Goal: Information Seeking & Learning: Find specific fact

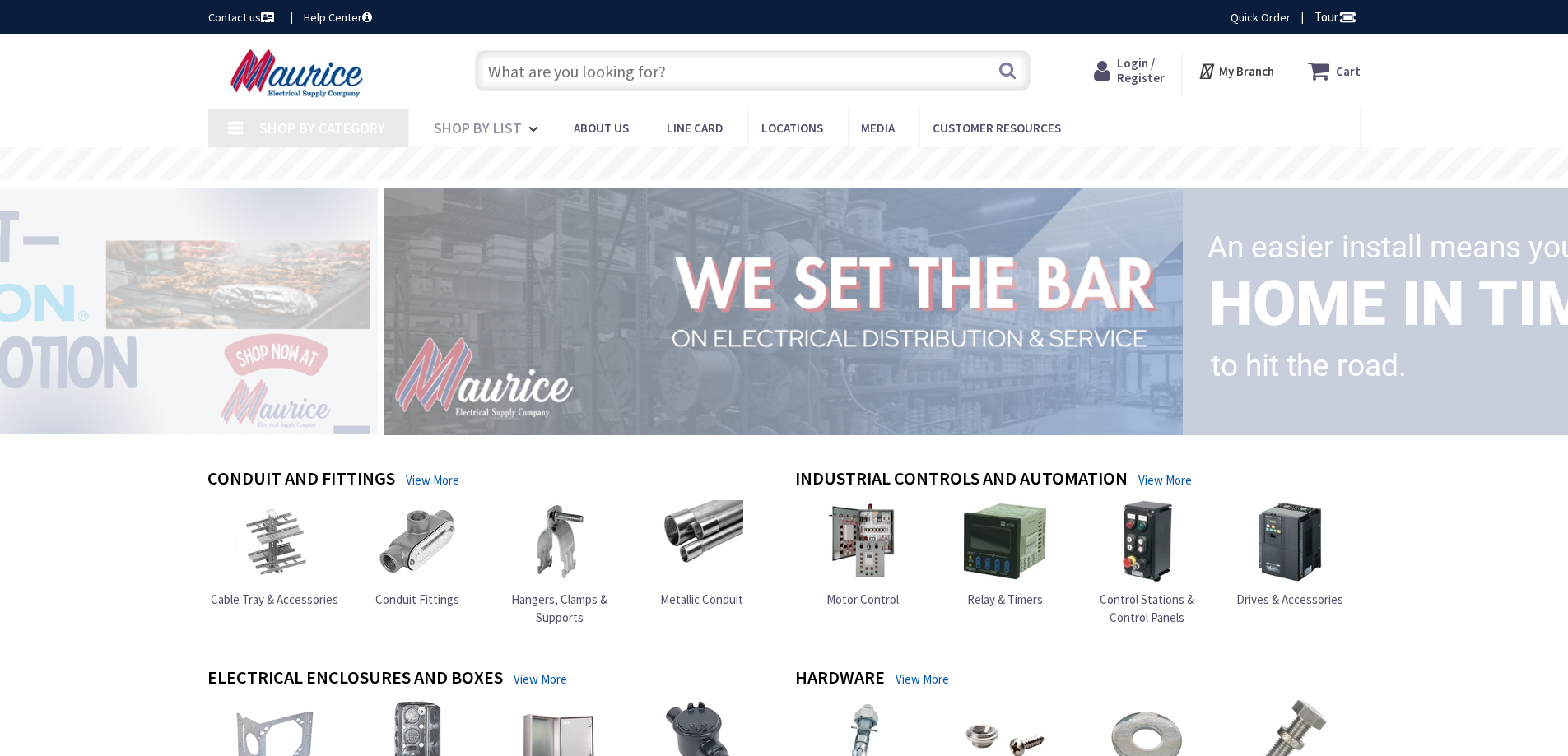
click at [518, 71] on input "text" at bounding box center [753, 71] width 556 height 41
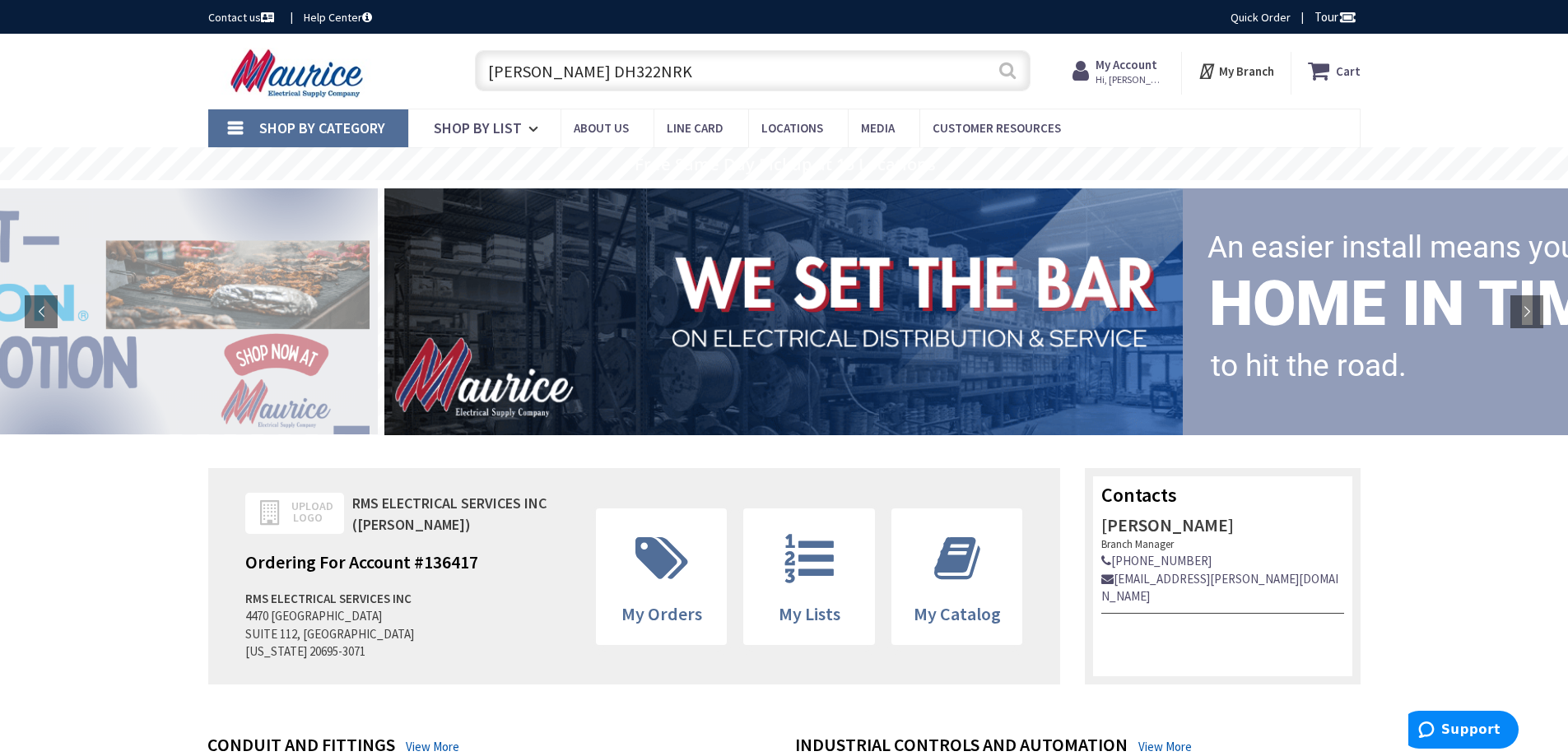
type input "Eaton DH322NRK"
click at [1003, 77] on button "Search" at bounding box center [1008, 70] width 22 height 37
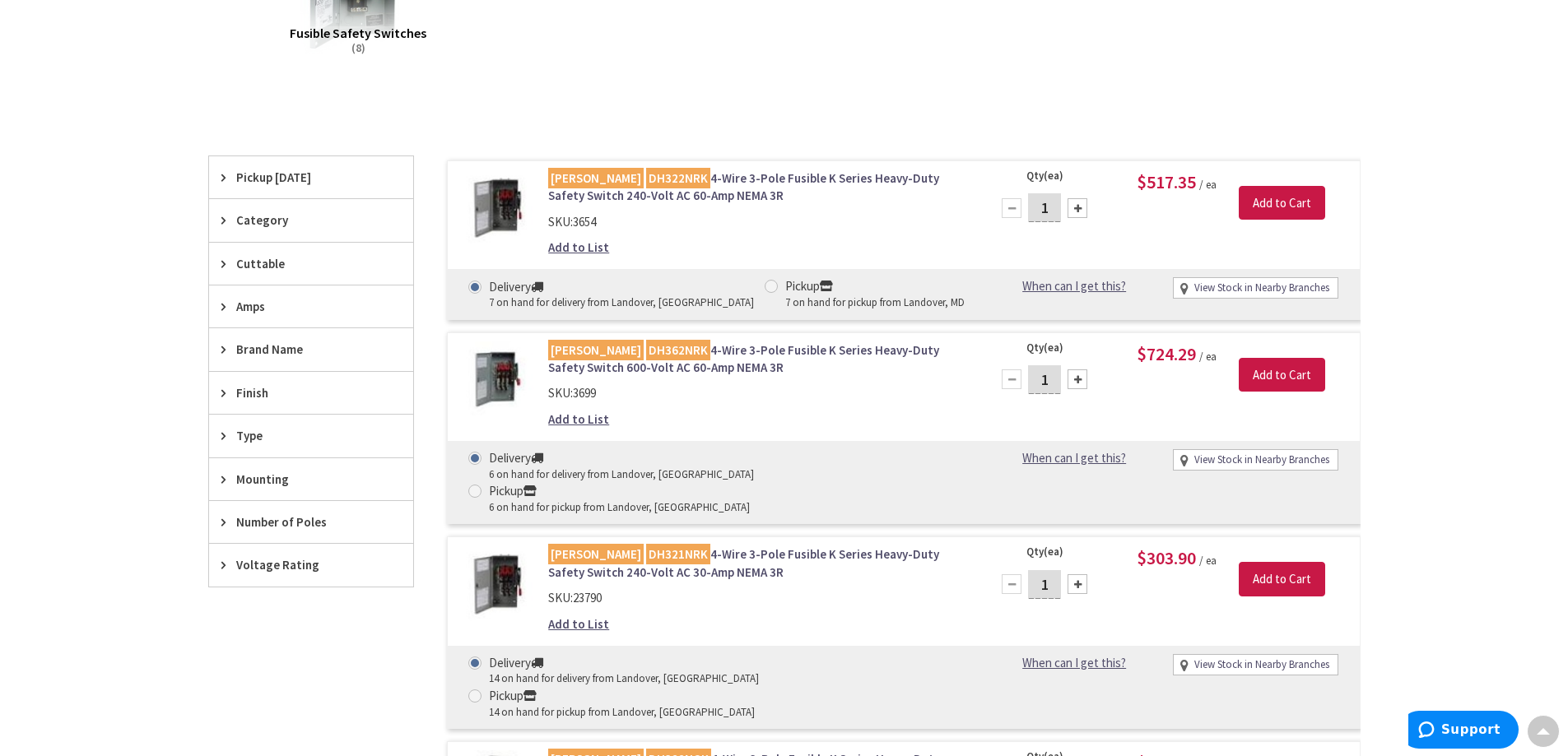
scroll to position [332, 0]
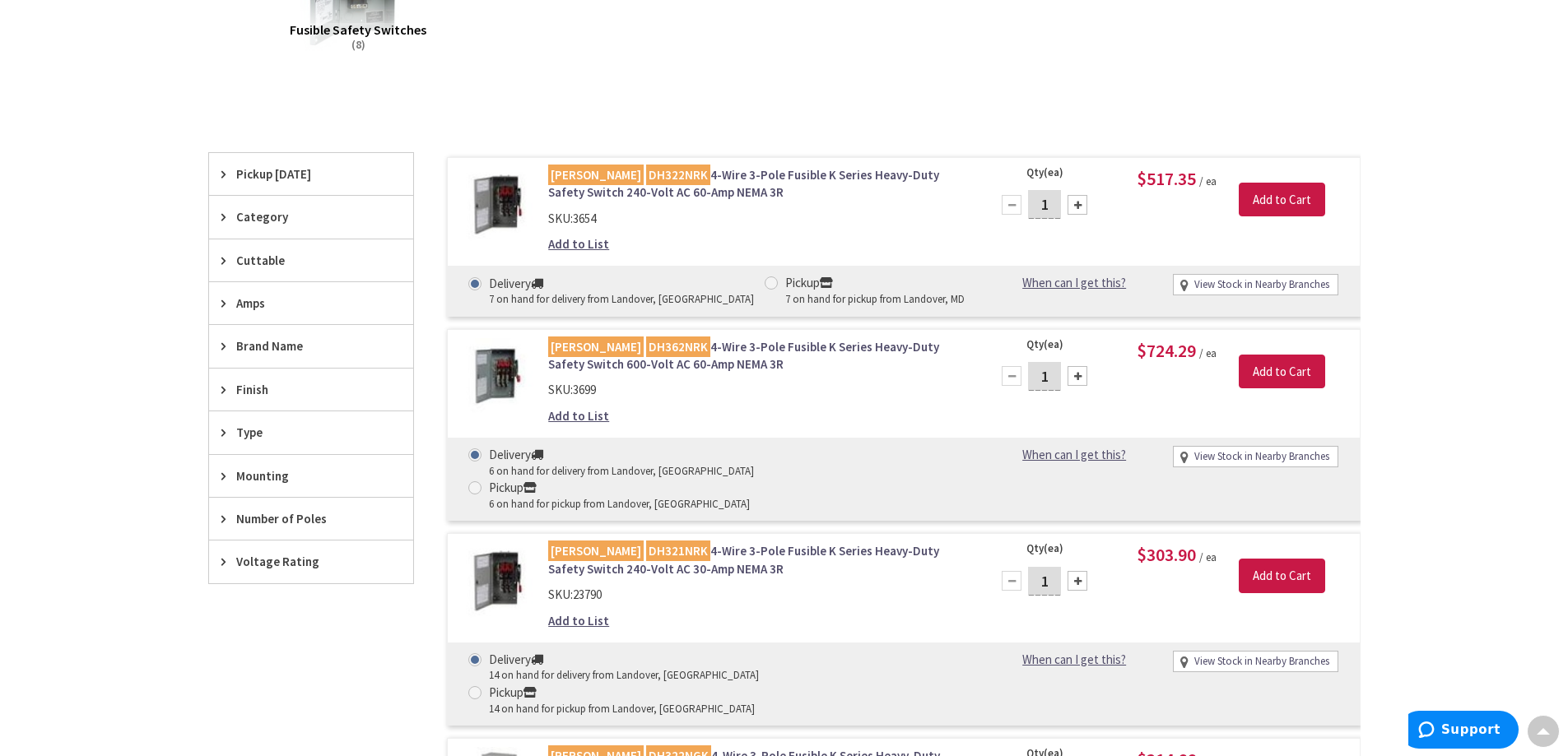
click at [671, 223] on div "SKU: 3654" at bounding box center [757, 218] width 419 height 17
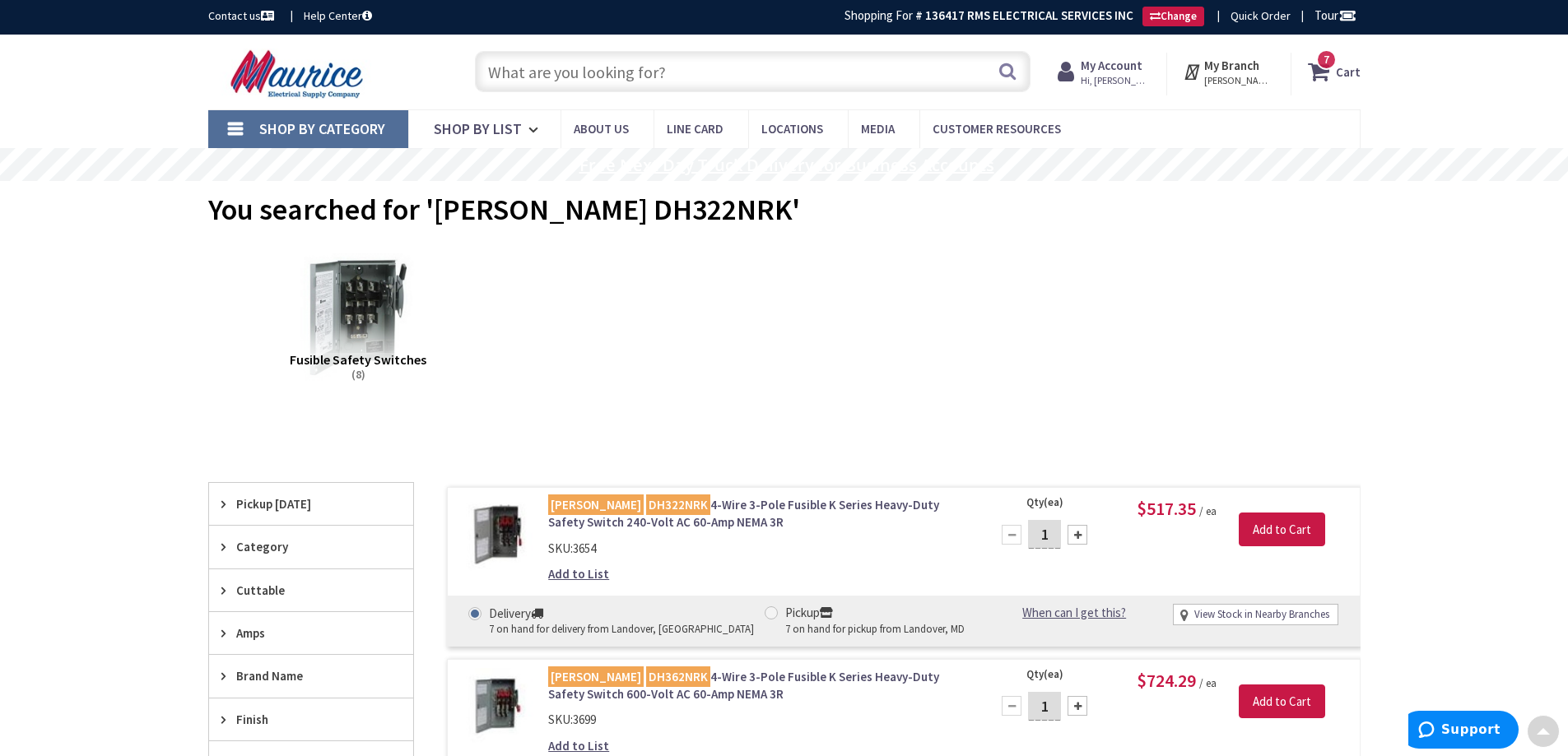
scroll to position [0, 0]
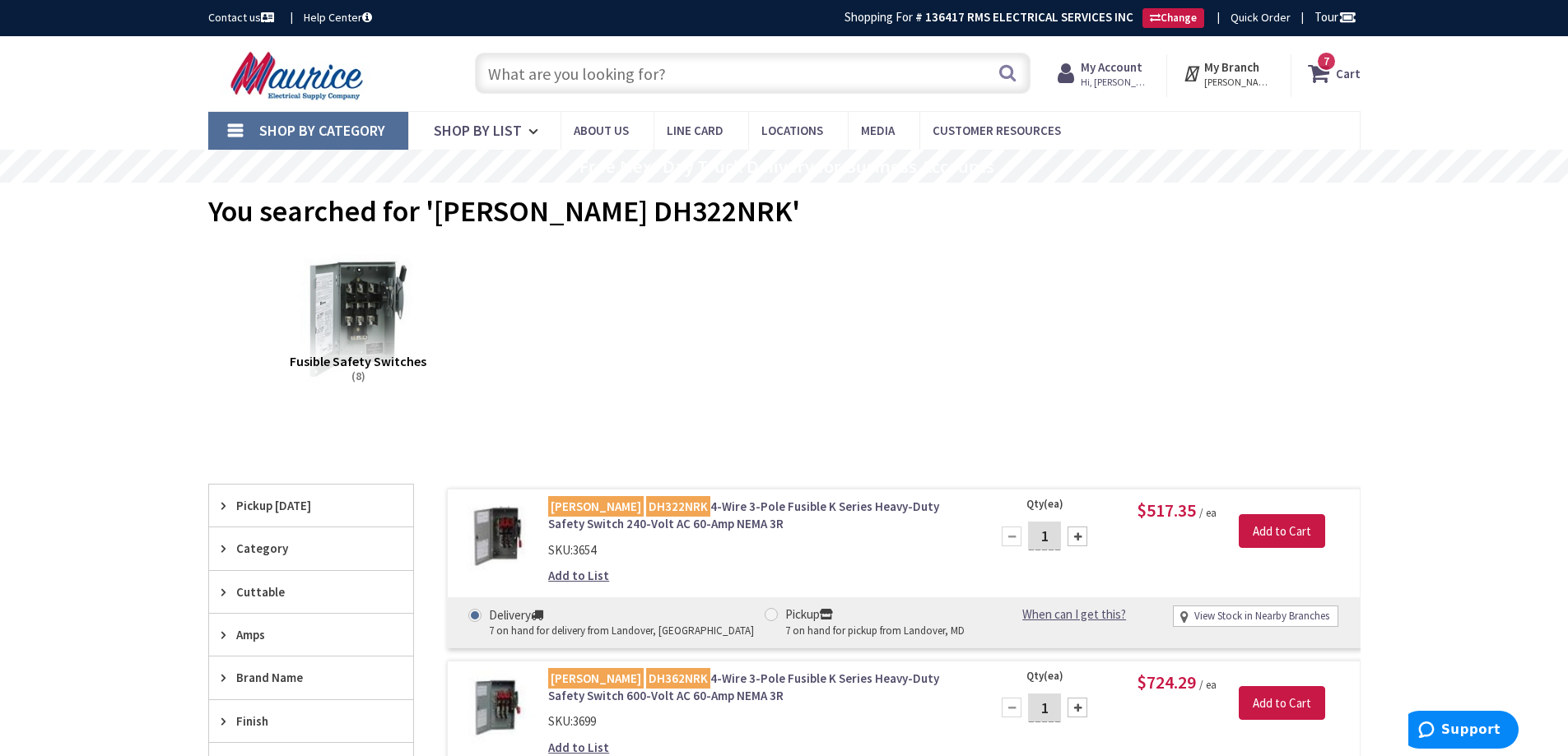
paste input "Mersen A2D125R 250V 125A RK1"
type input "Mersen A2D125R 250V 125A RK1"
click at [1002, 71] on button "Search" at bounding box center [1008, 72] width 22 height 37
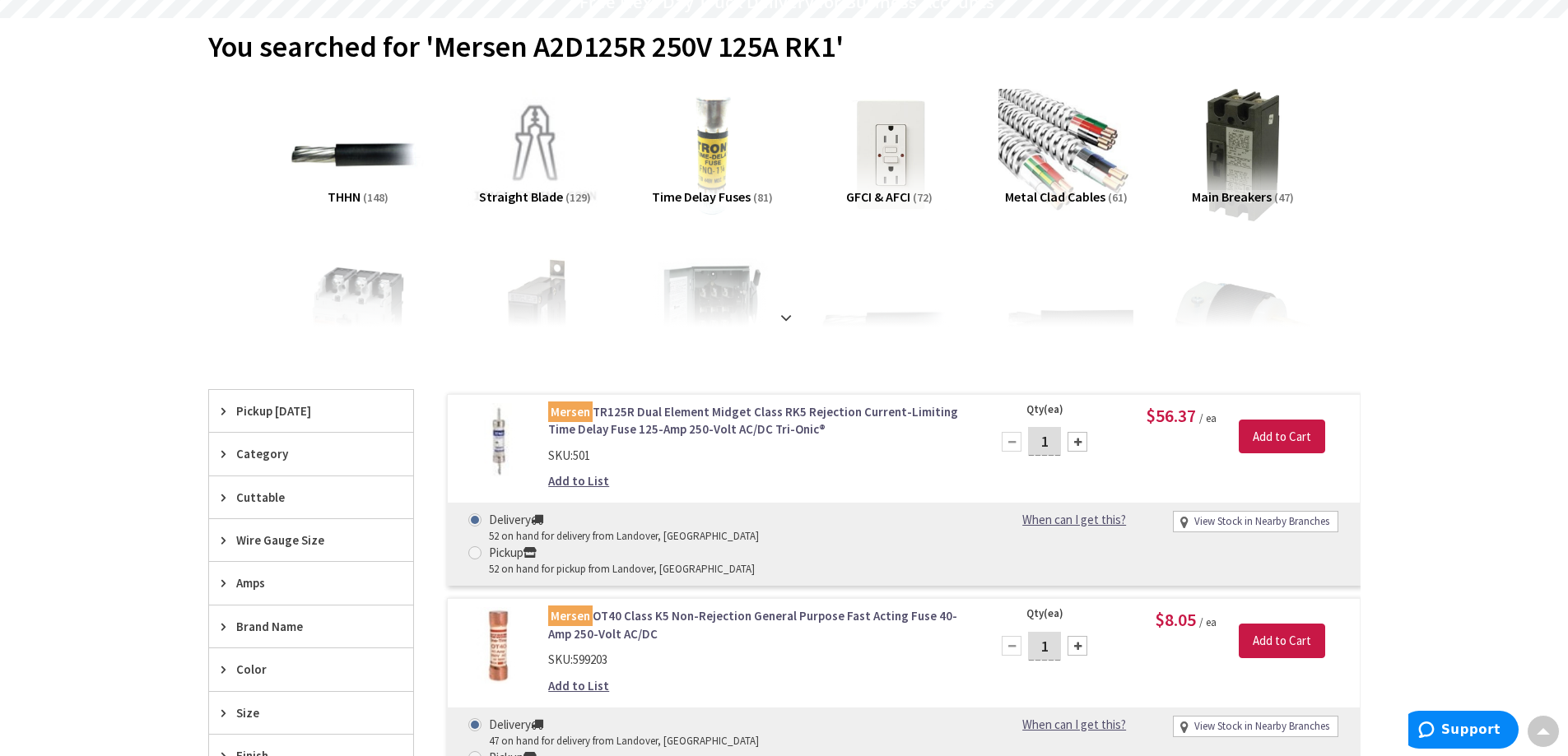
scroll to position [167, 0]
